Goal: Information Seeking & Learning: Check status

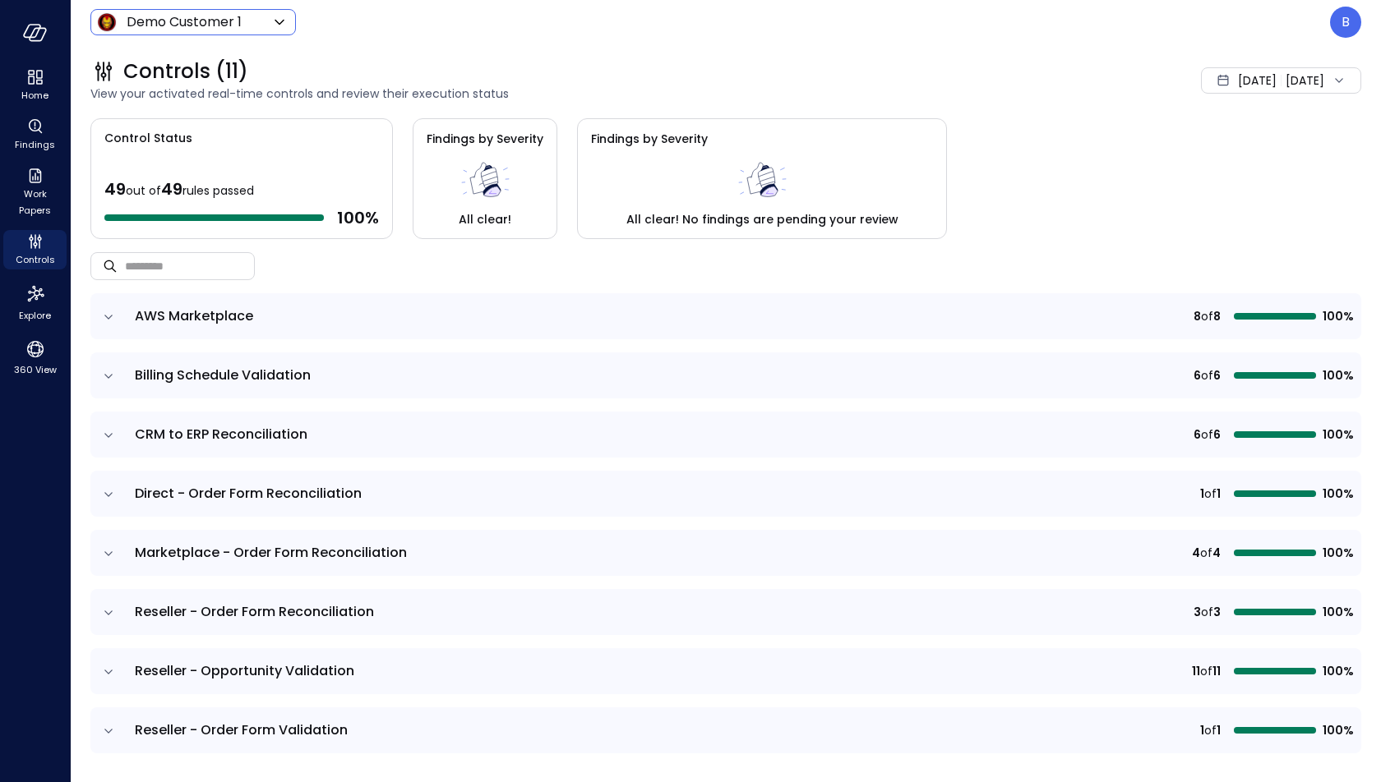
click at [255, 22] on body "Home Findings Work Papers Controls Explore 360 View Demo Customer 1 ***** ​ B C…" at bounding box center [690, 391] width 1381 height 782
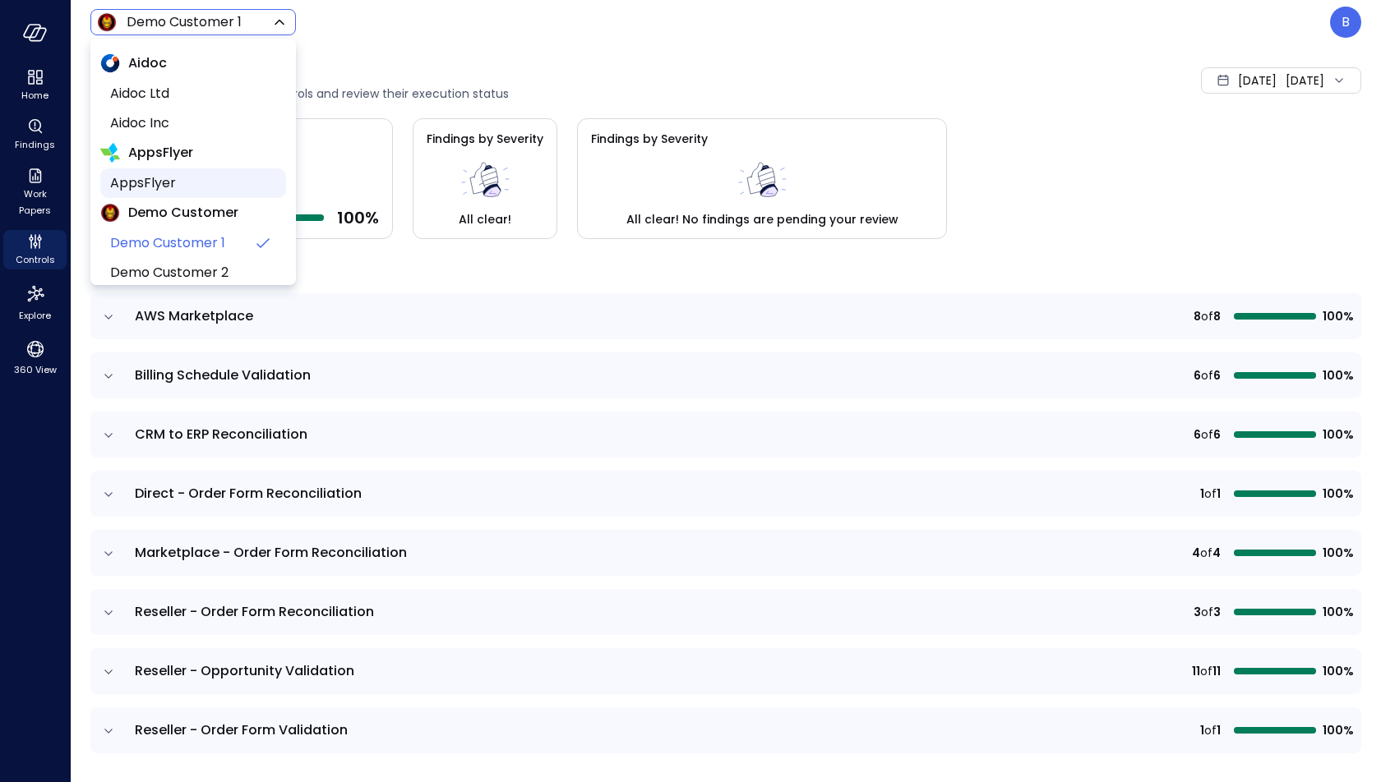
click at [217, 175] on span "AppsFlyer" at bounding box center [191, 183] width 163 height 20
type input "*******"
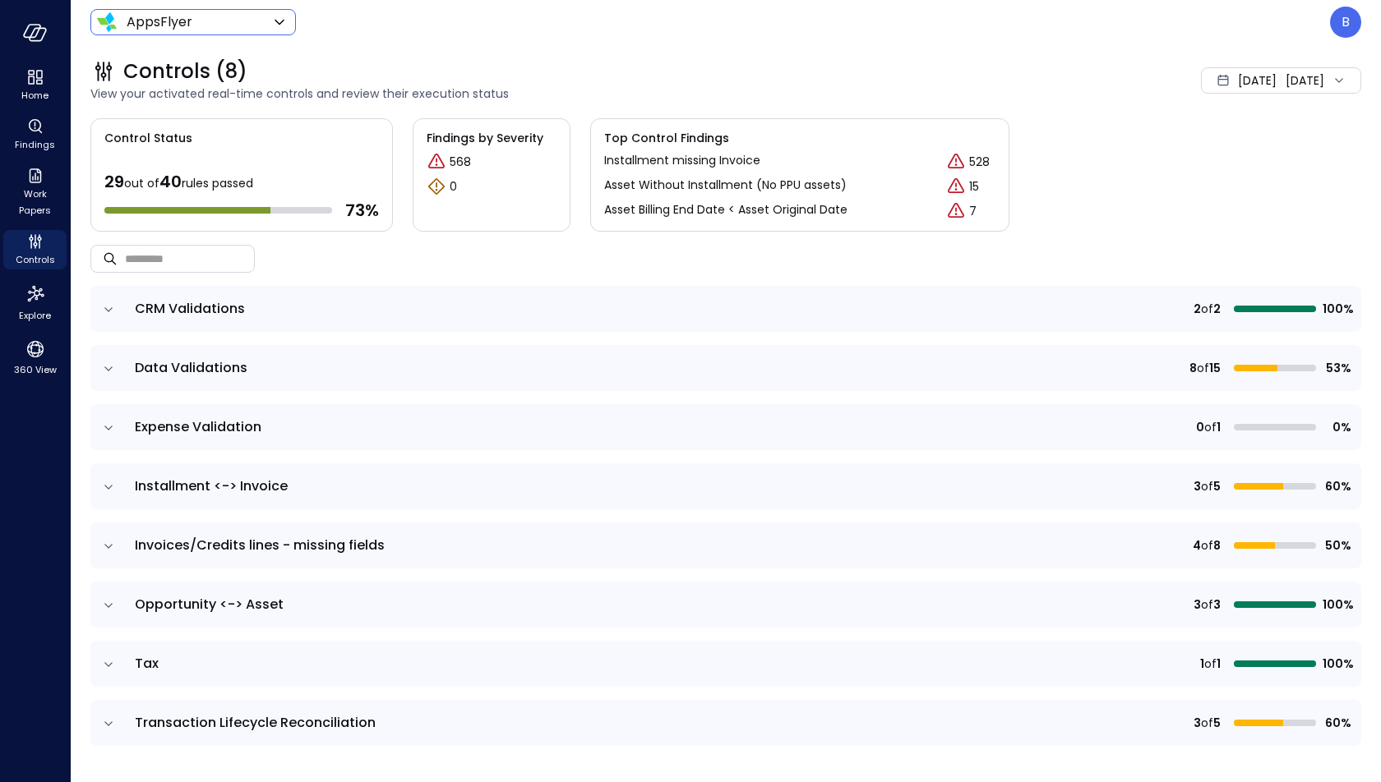
click at [109, 308] on icon "expand row" at bounding box center [108, 309] width 8 height 4
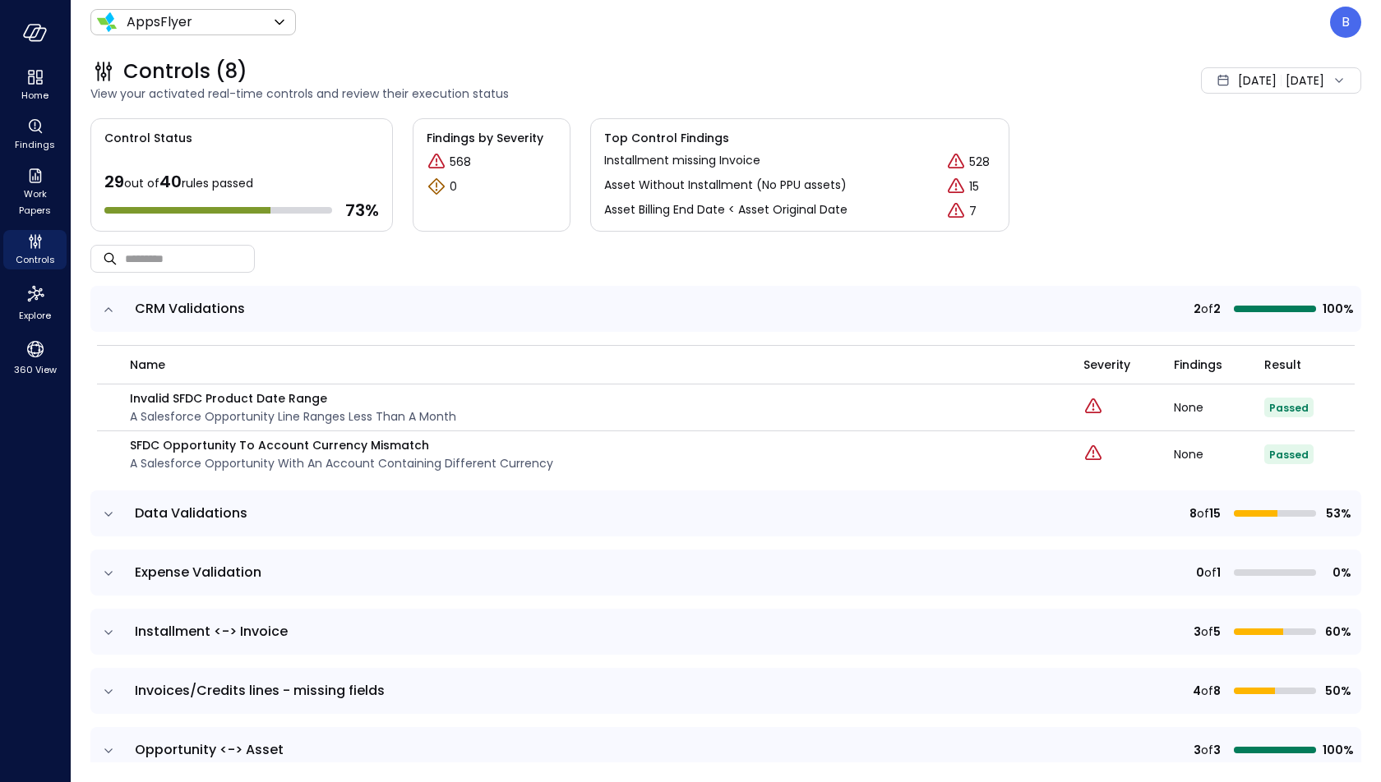
click at [108, 308] on icon "expand row" at bounding box center [108, 310] width 16 height 16
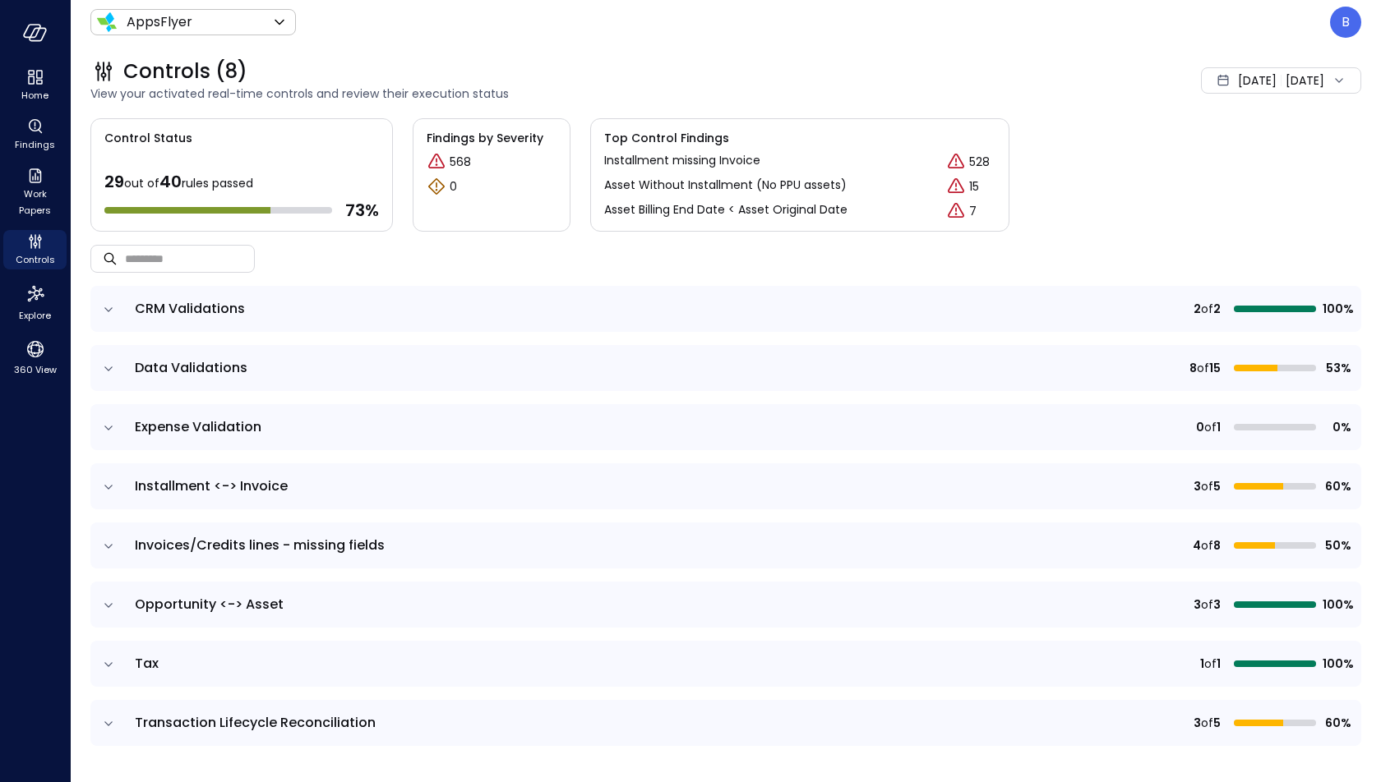
click at [109, 371] on icon "expand row" at bounding box center [108, 369] width 16 height 16
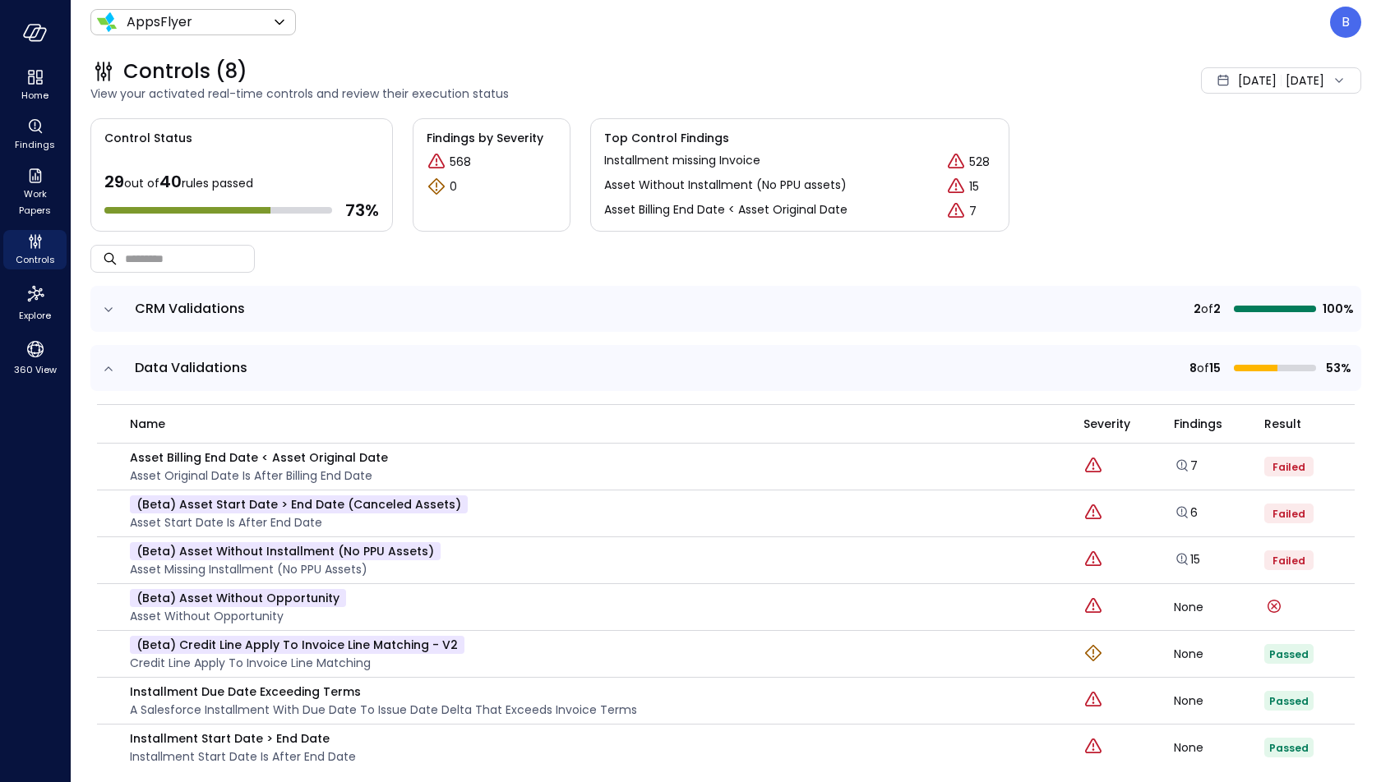
click at [109, 371] on icon "expand row" at bounding box center [108, 369] width 16 height 16
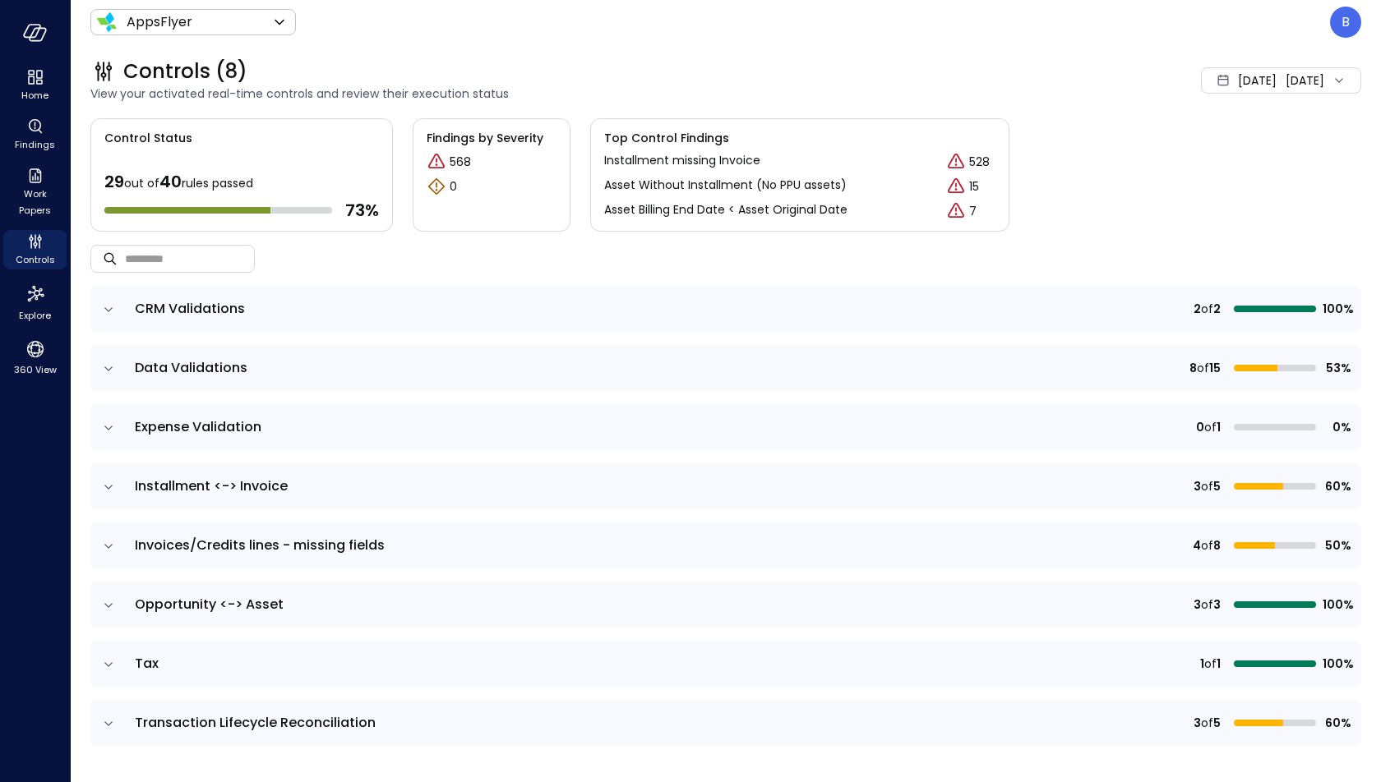
click at [1285, 85] on div "[DATE] [DATE]" at bounding box center [1281, 80] width 160 height 26
click at [1232, 181] on li "Current Year [DATE]" at bounding box center [1242, 179] width 131 height 27
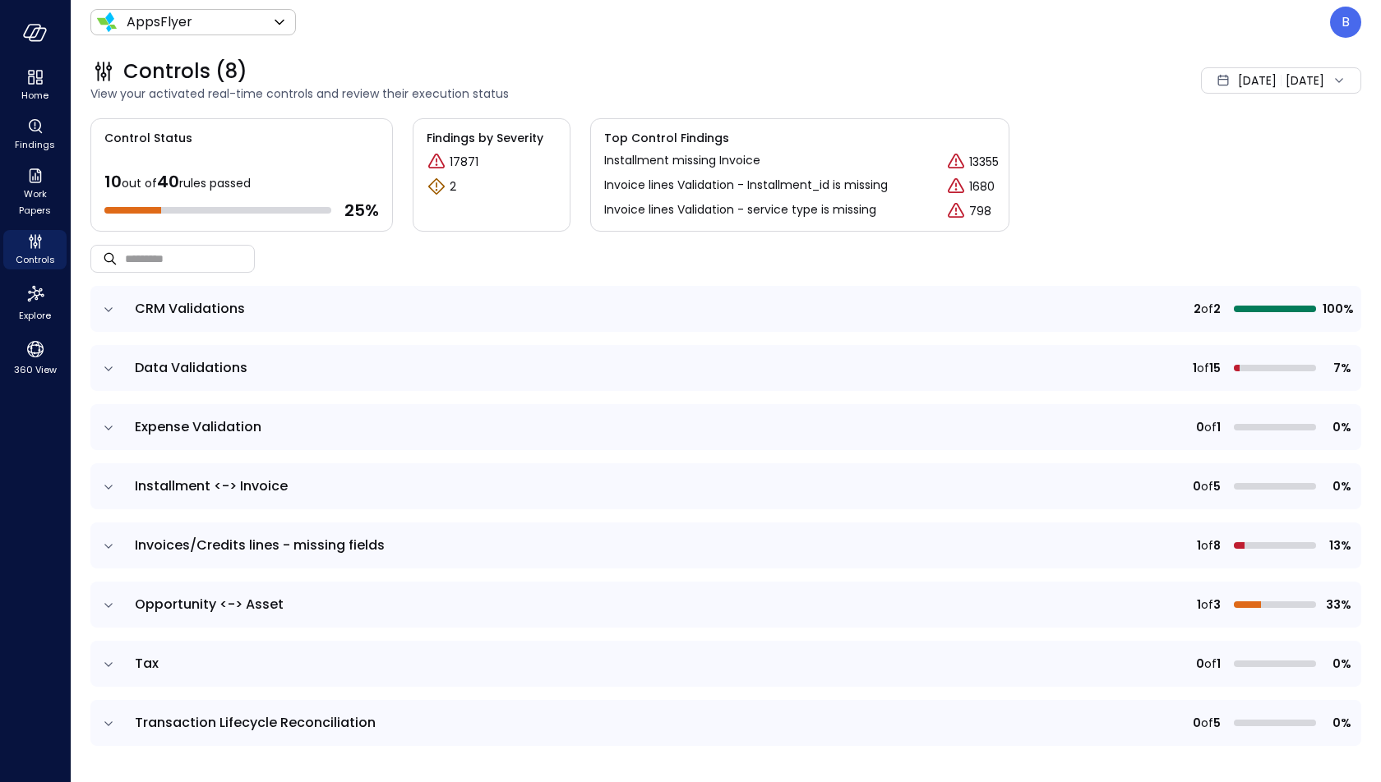
click at [106, 307] on icon "expand row" at bounding box center [108, 309] width 8 height 4
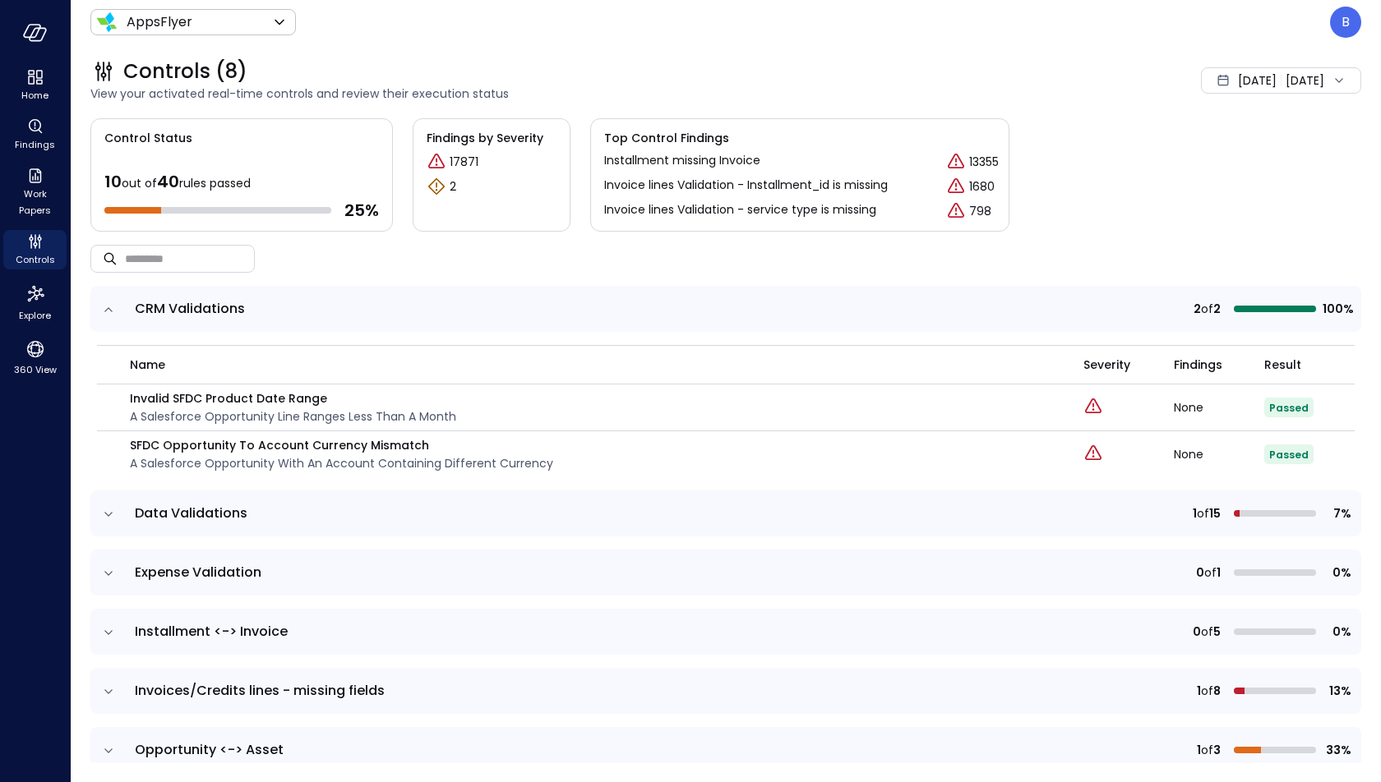
click at [106, 307] on icon "expand row" at bounding box center [108, 309] width 8 height 4
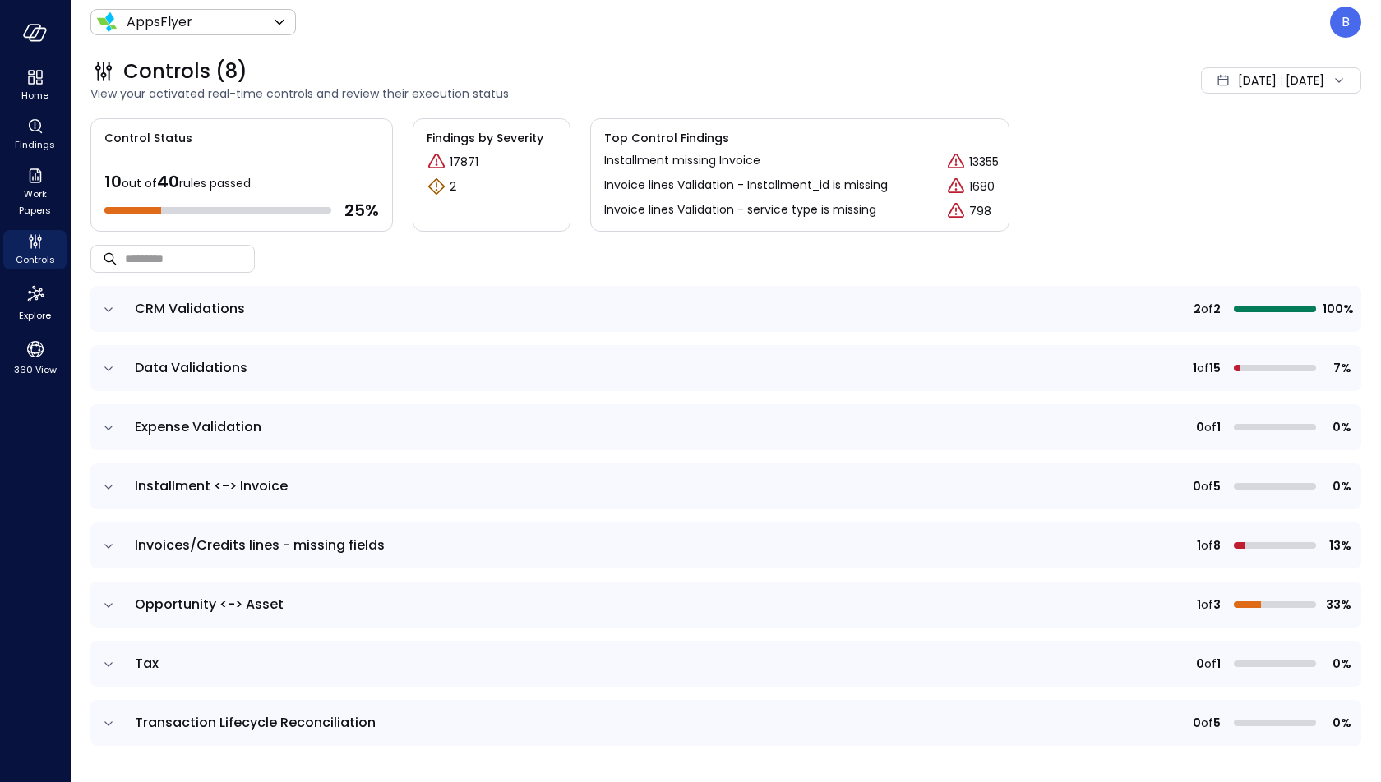
click at [108, 364] on icon "expand row" at bounding box center [108, 369] width 16 height 16
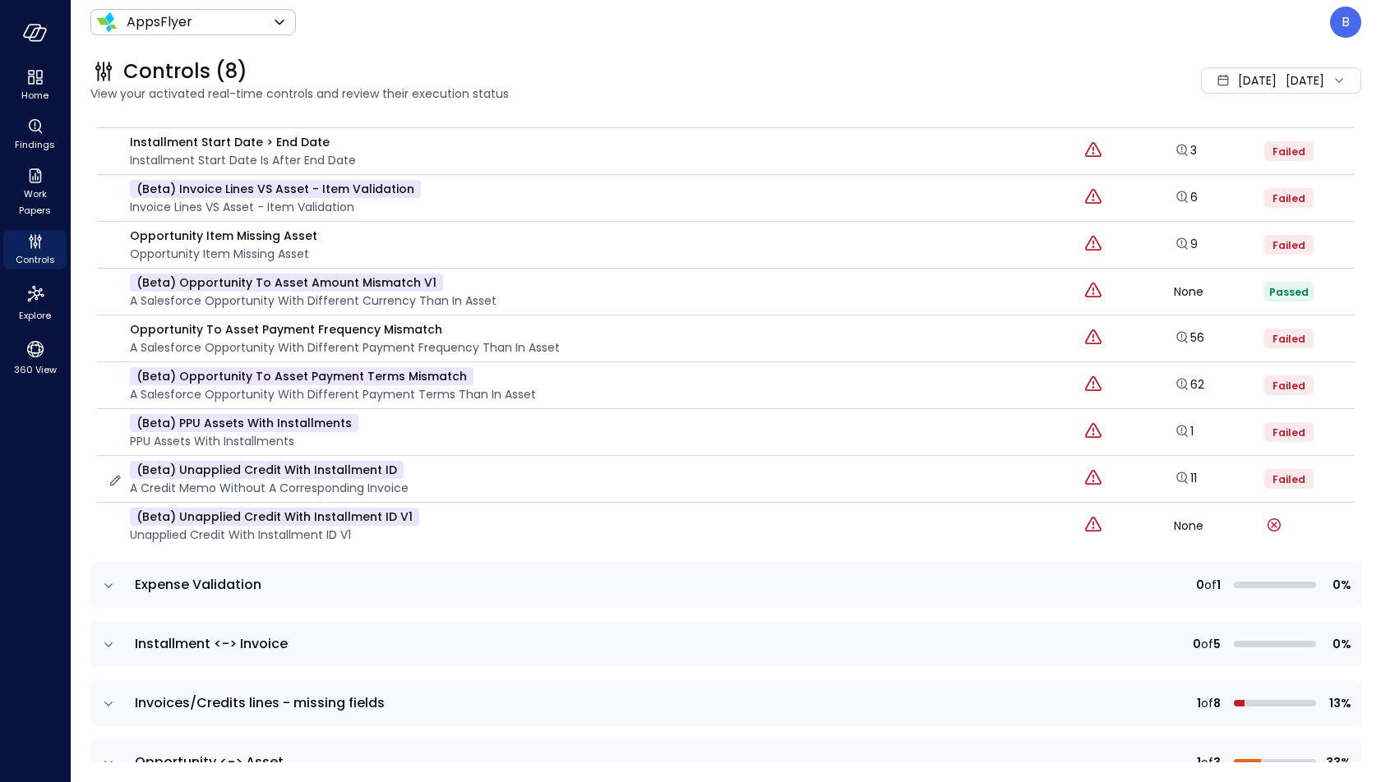
scroll to position [598, 0]
click at [109, 582] on icon "expand row" at bounding box center [108, 584] width 8 height 4
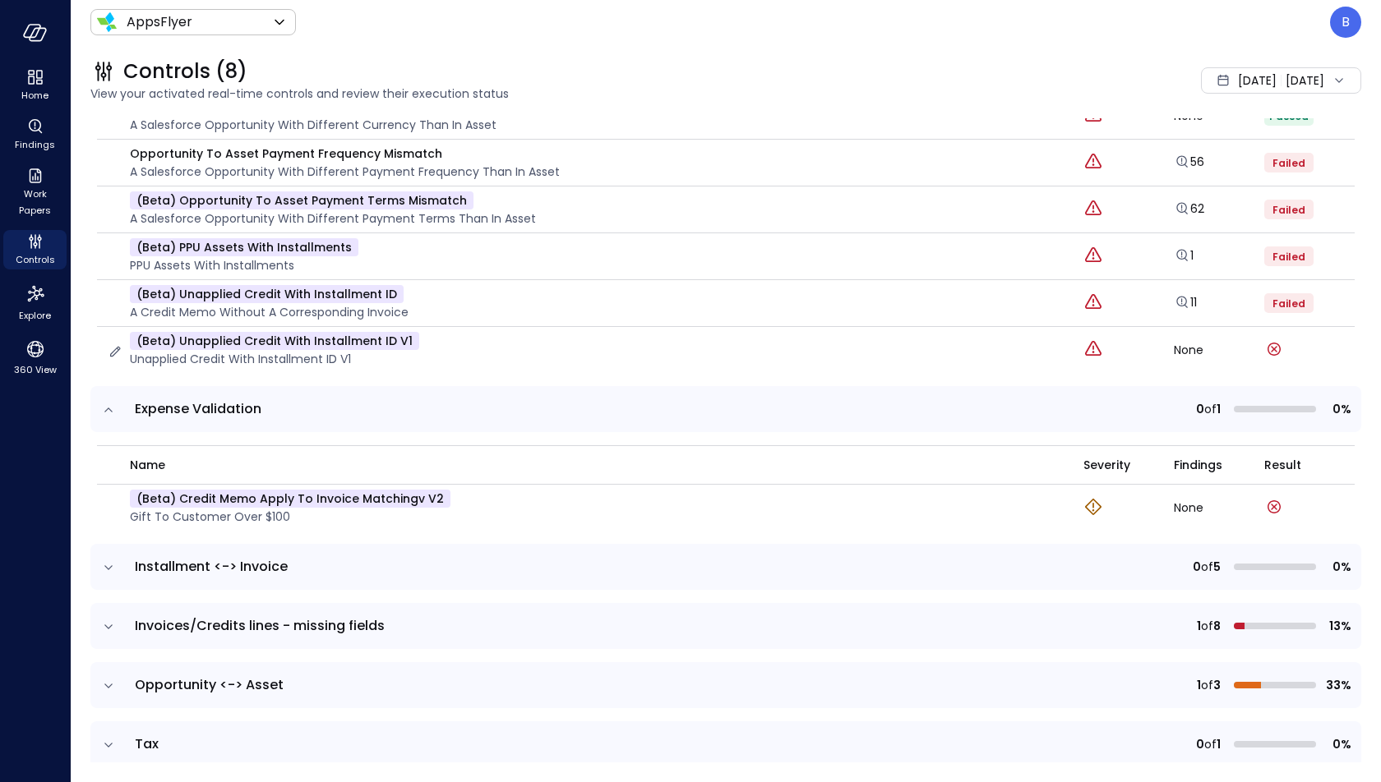
scroll to position [843, 0]
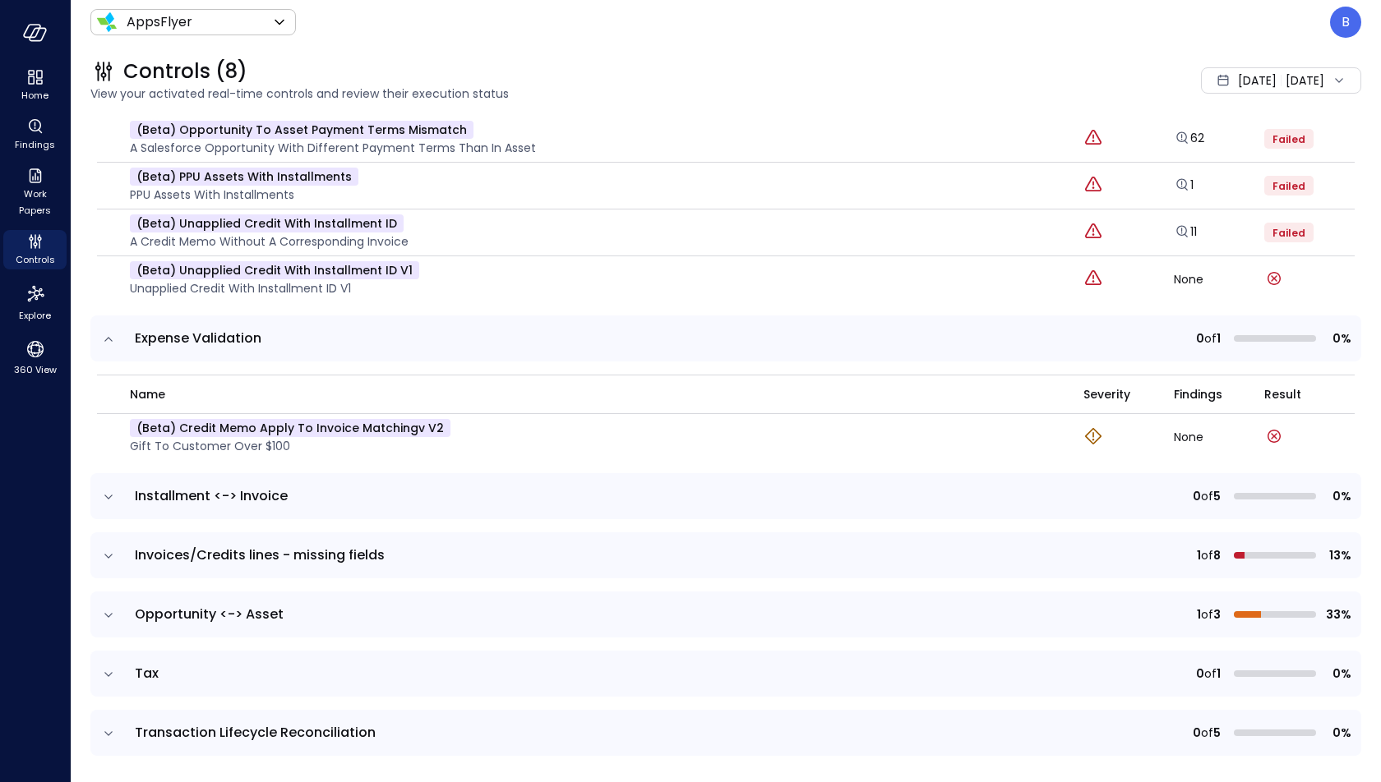
click at [112, 495] on icon "expand row" at bounding box center [108, 497] width 16 height 16
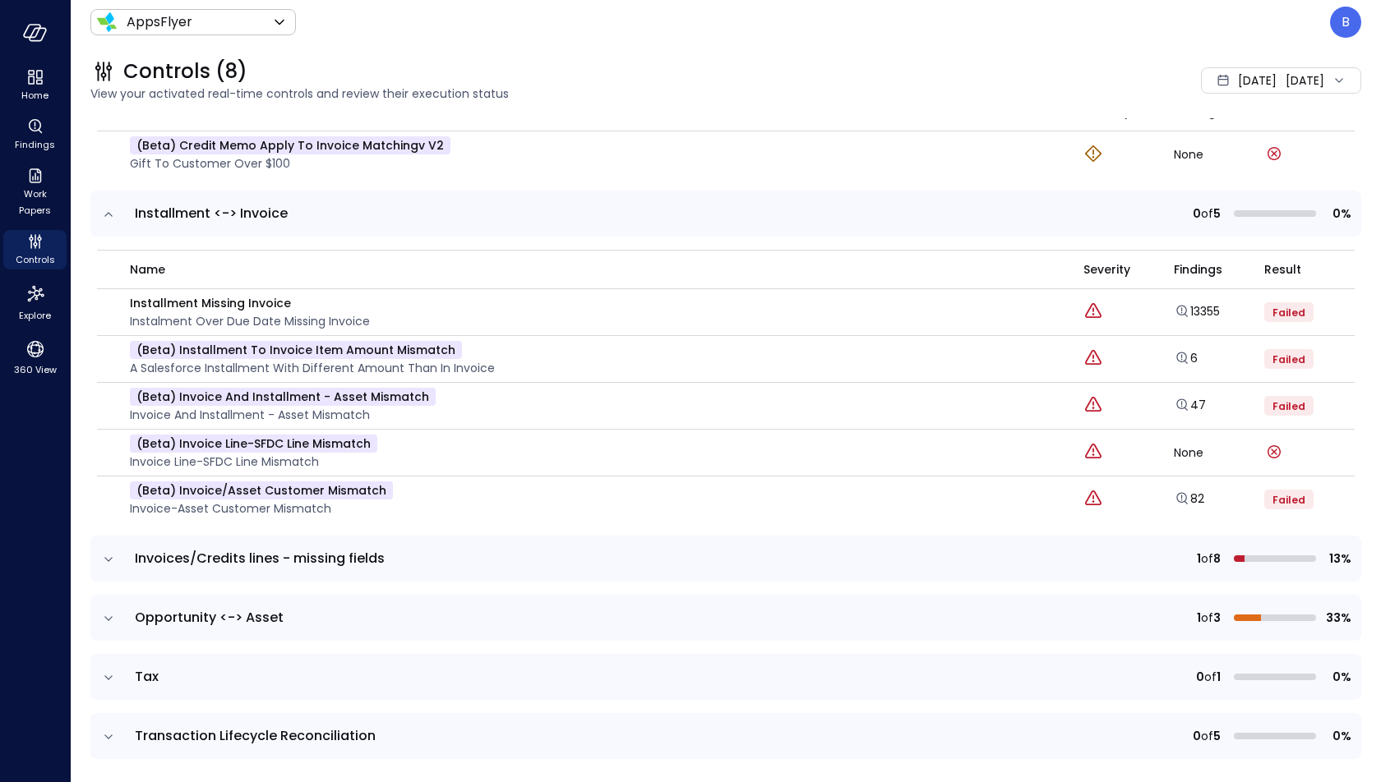
click at [110, 557] on icon "expand row" at bounding box center [108, 559] width 8 height 4
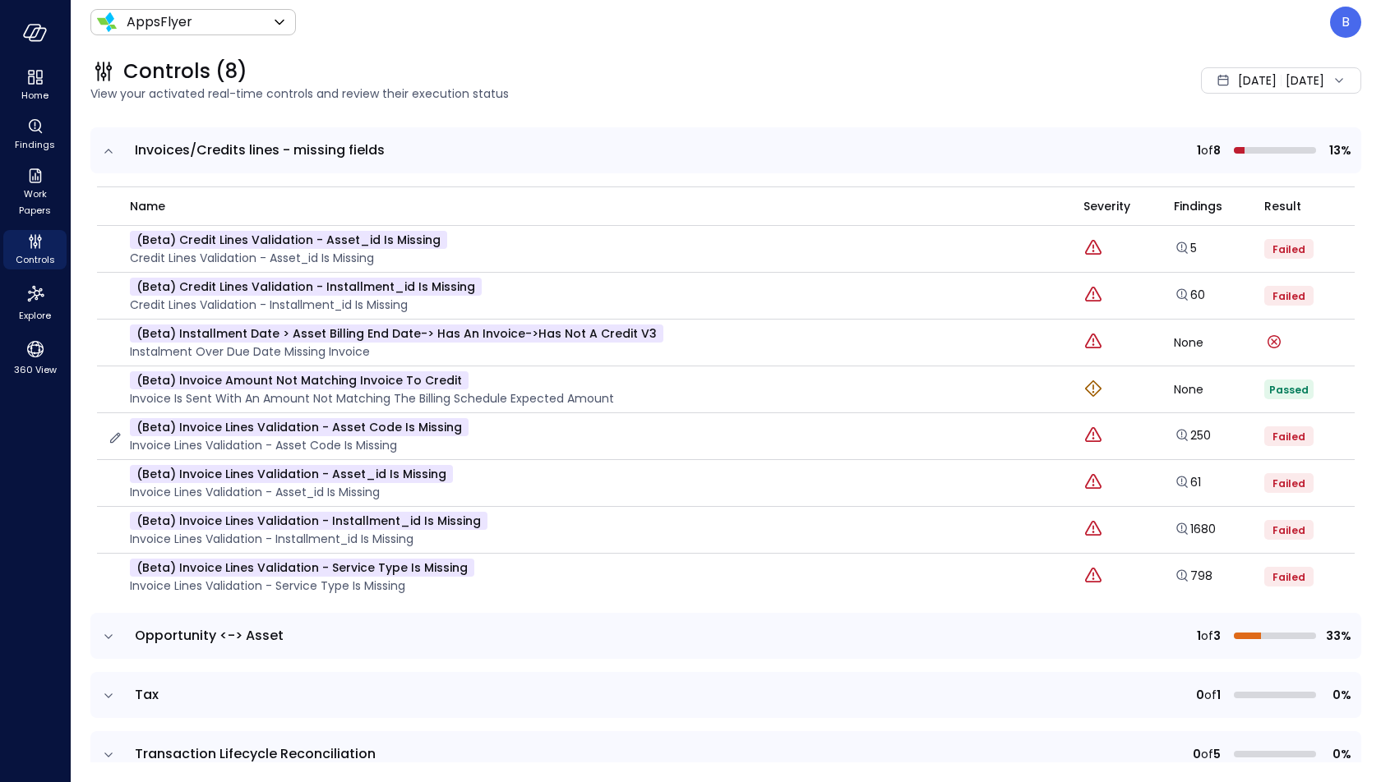
scroll to position [1552, 0]
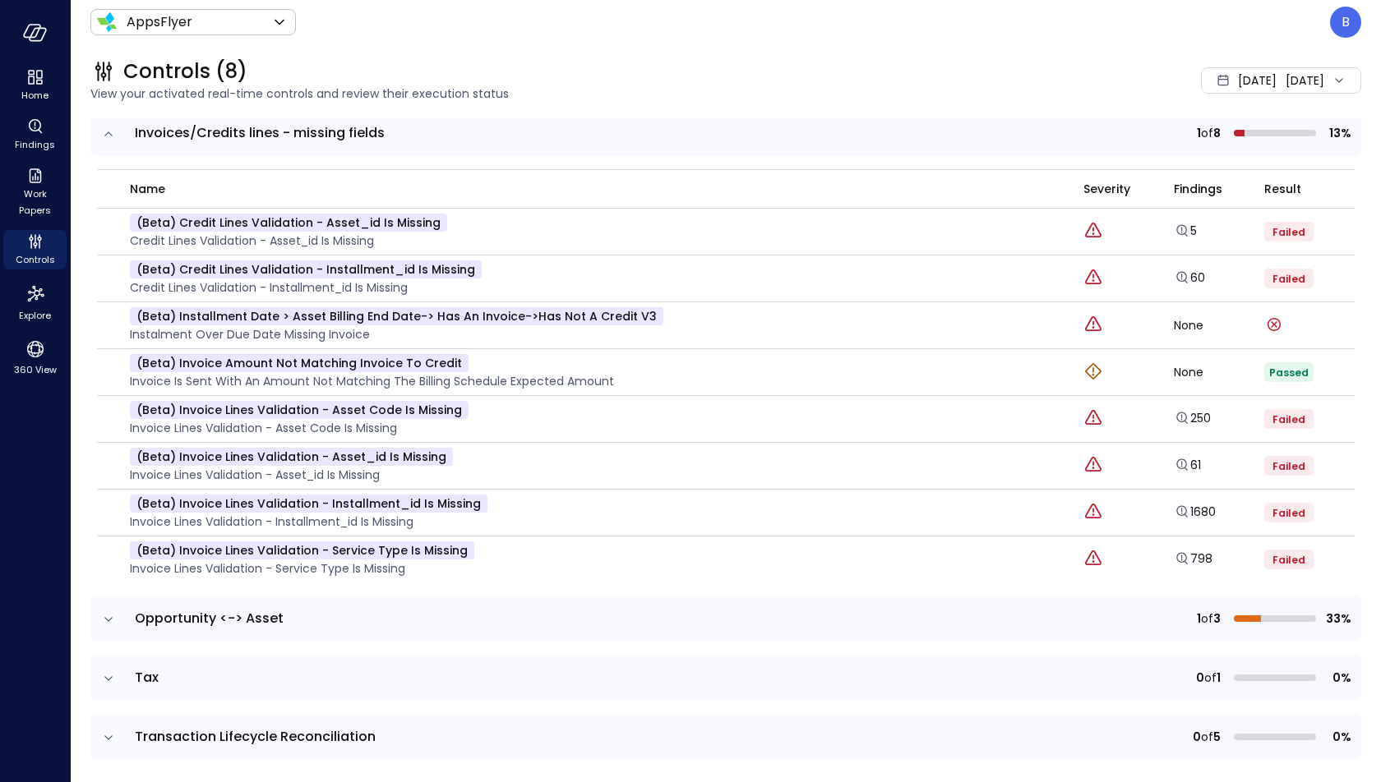
click at [110, 611] on icon "expand row" at bounding box center [108, 619] width 16 height 16
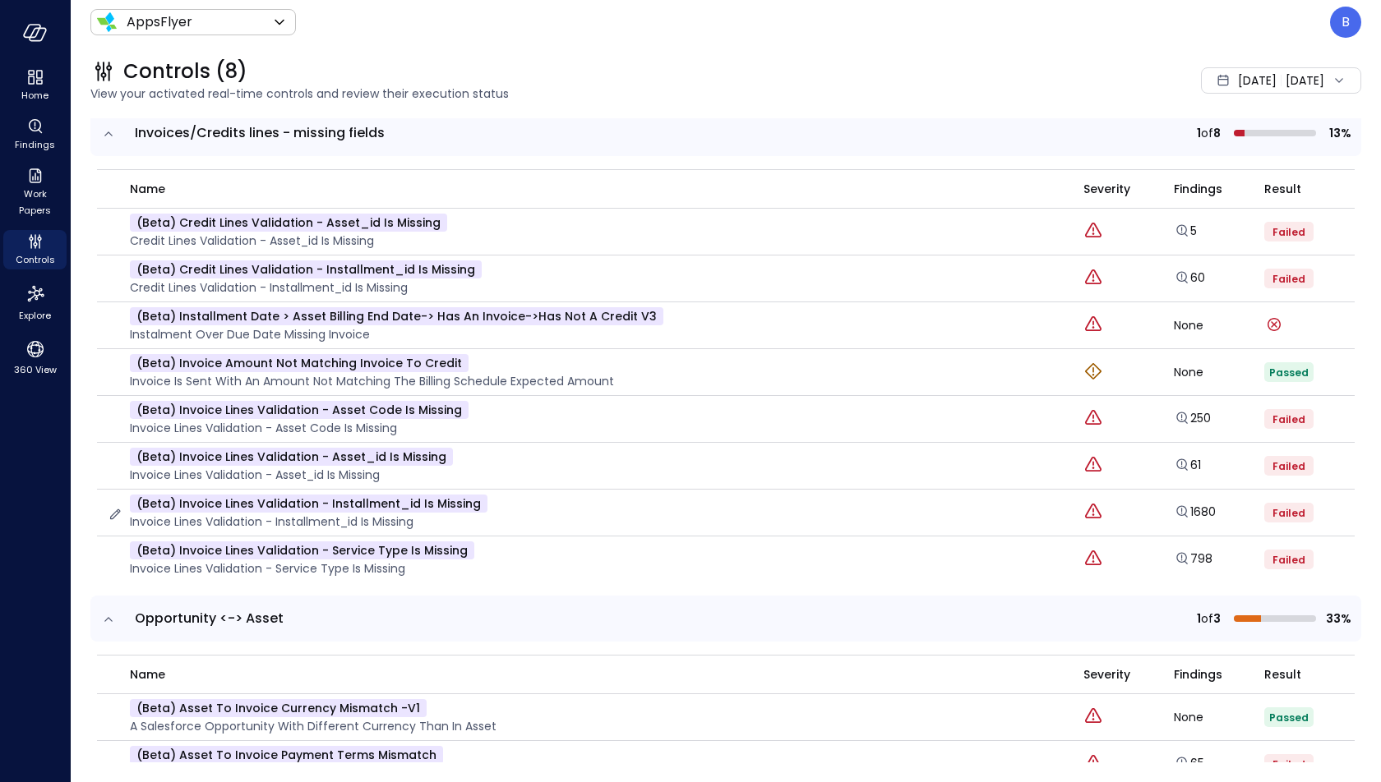
scroll to position [1743, 0]
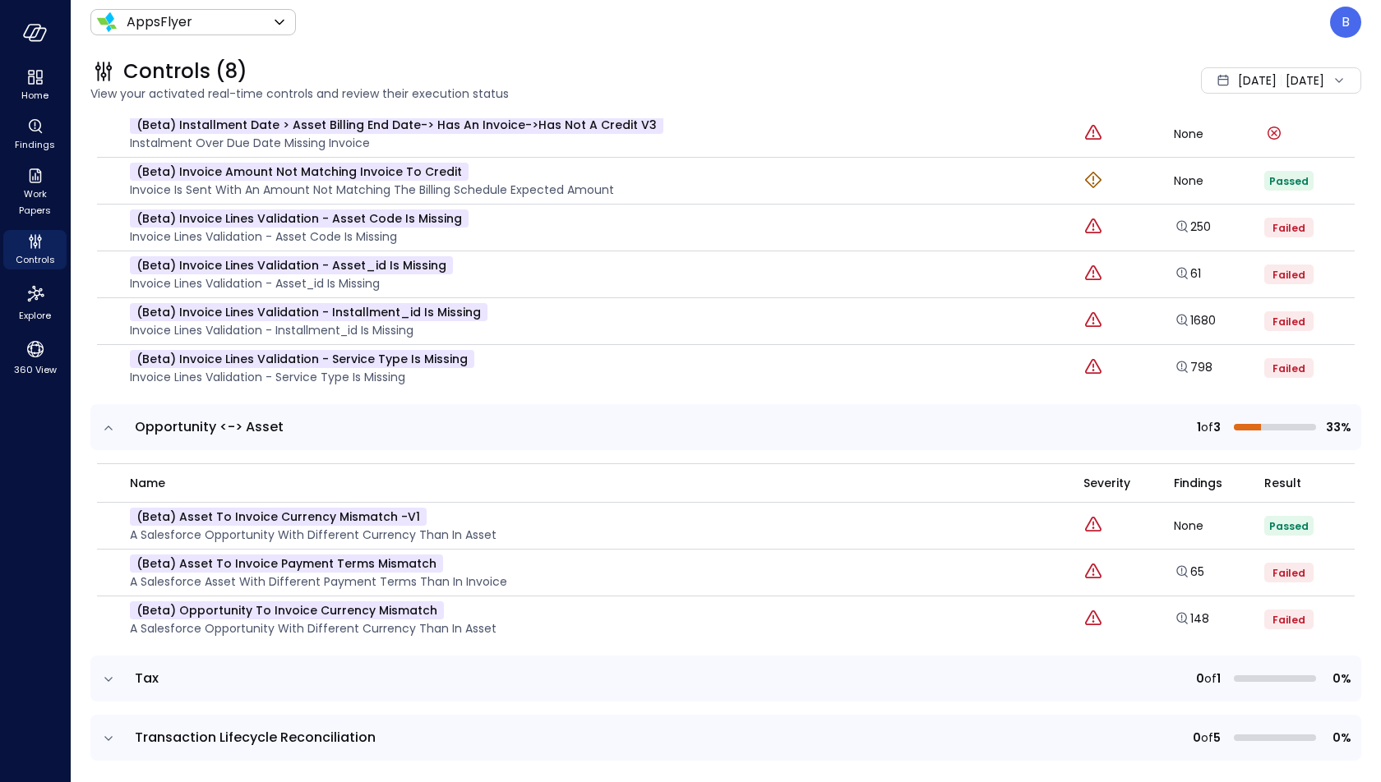
click at [106, 677] on icon "expand row" at bounding box center [108, 679] width 8 height 4
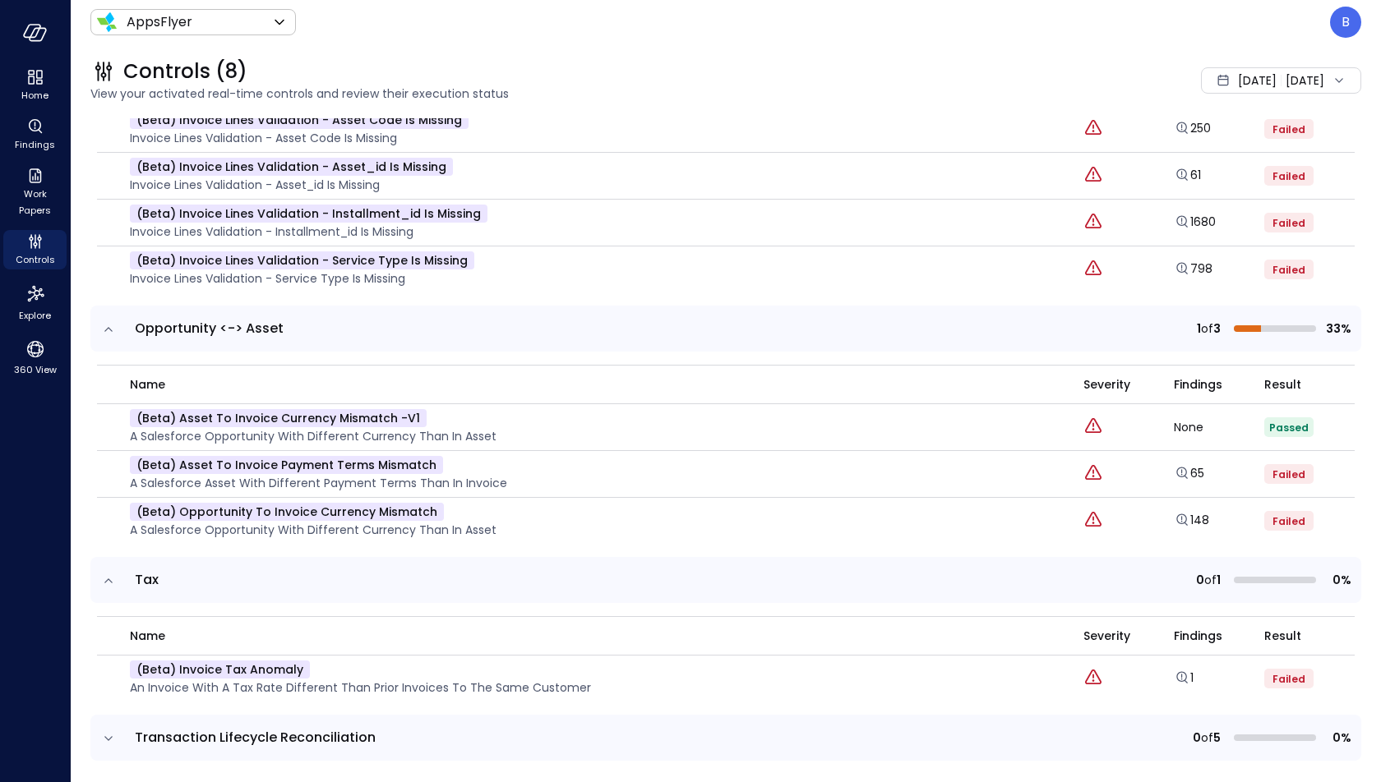
click at [105, 731] on icon "expand row" at bounding box center [108, 739] width 16 height 16
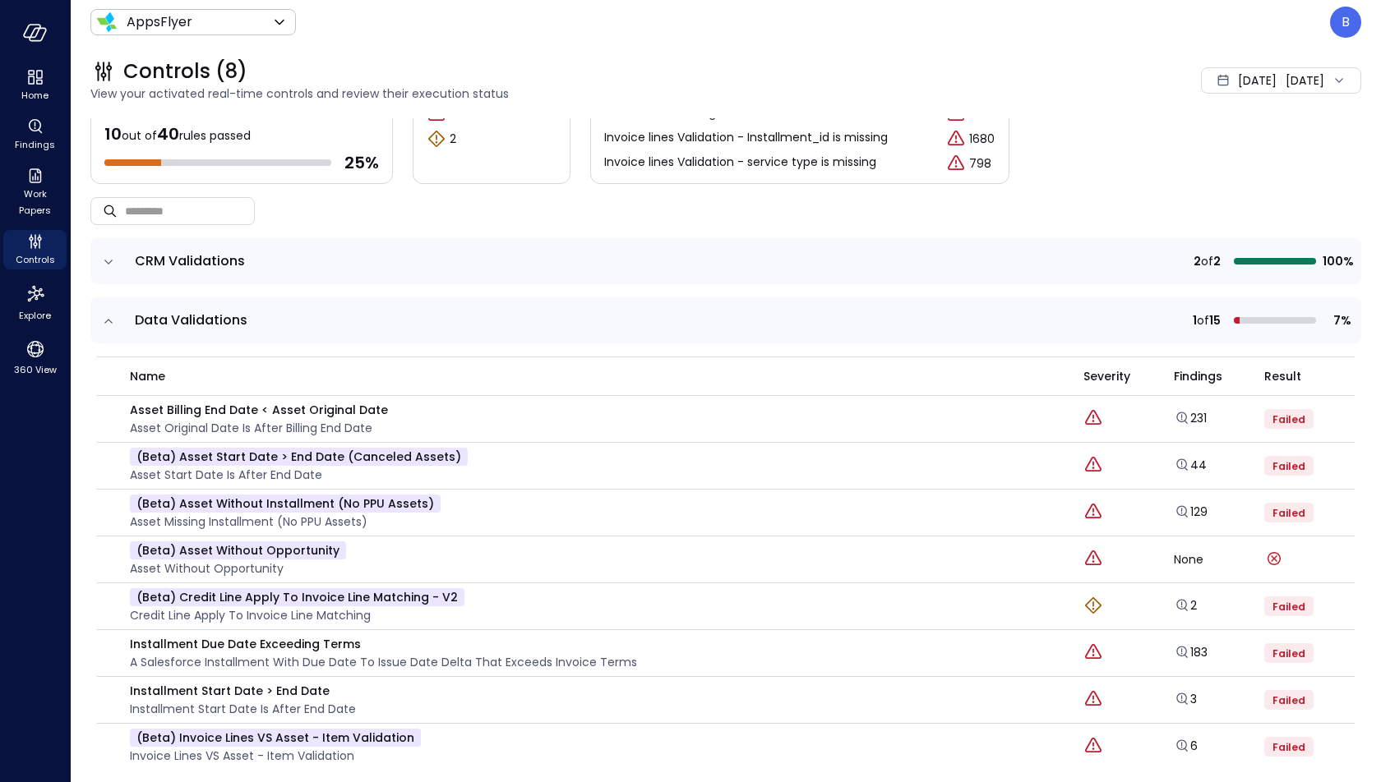
scroll to position [0, 0]
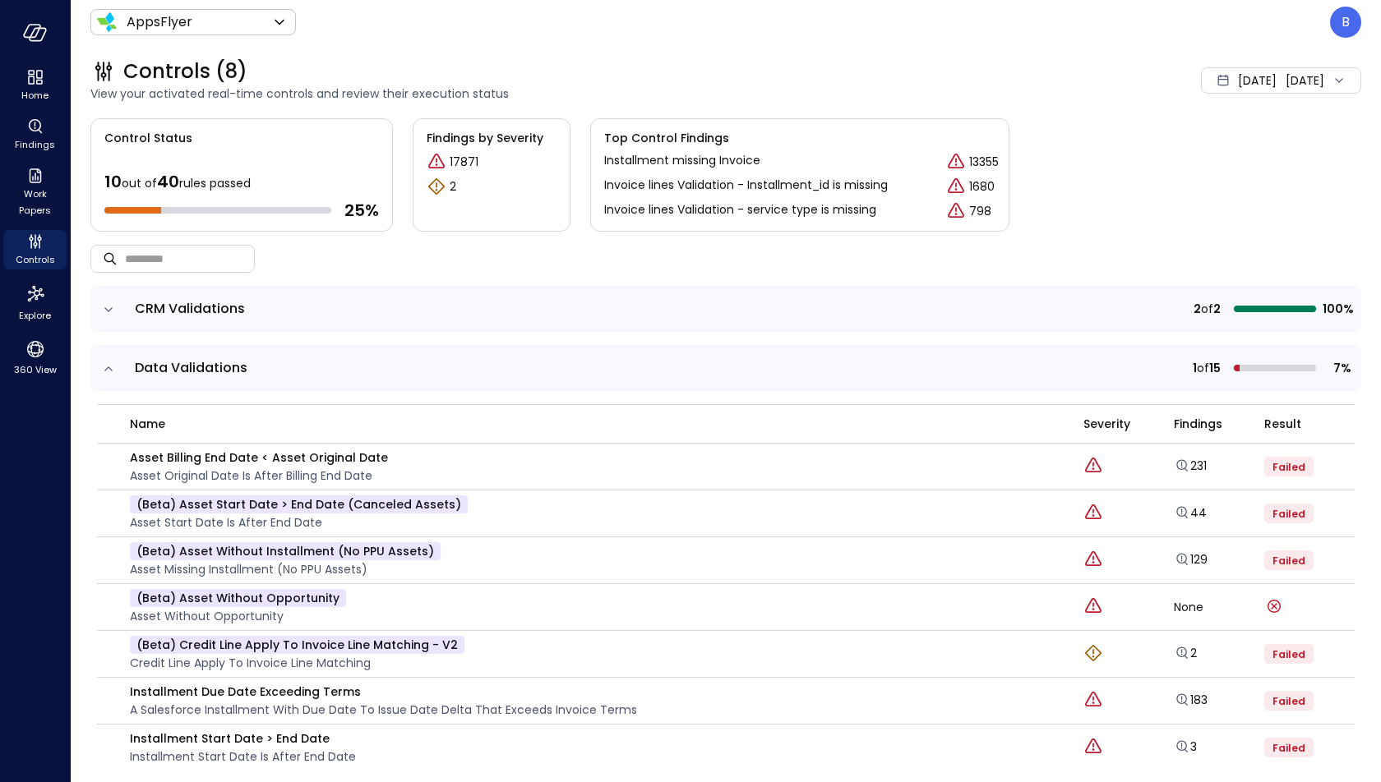
click at [104, 307] on icon "expand row" at bounding box center [108, 310] width 16 height 16
